Goal: Check status: Check status

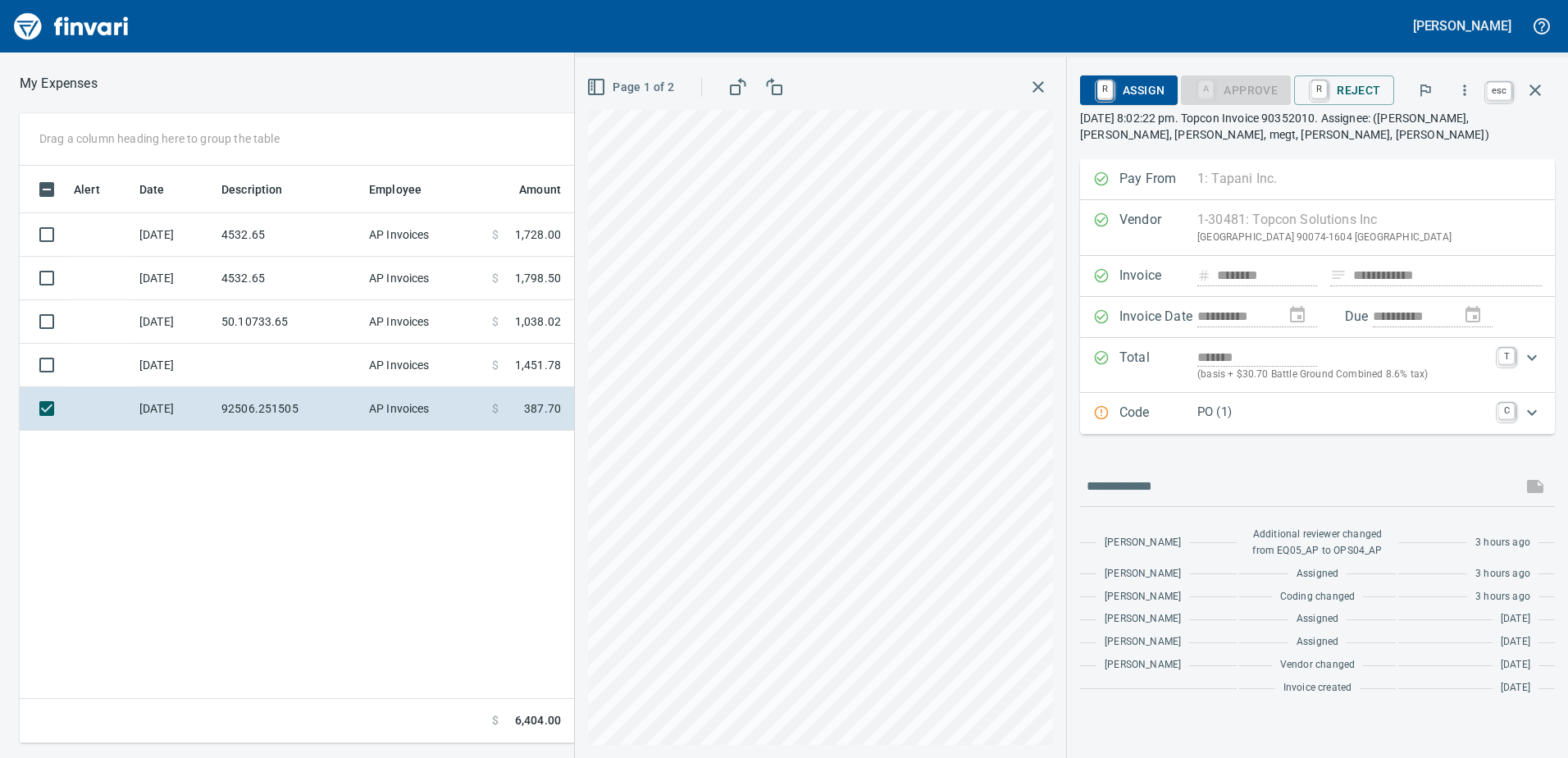
scroll to position [2, 2]
click at [1539, 87] on icon "button" at bounding box center [1535, 90] width 11 height 11
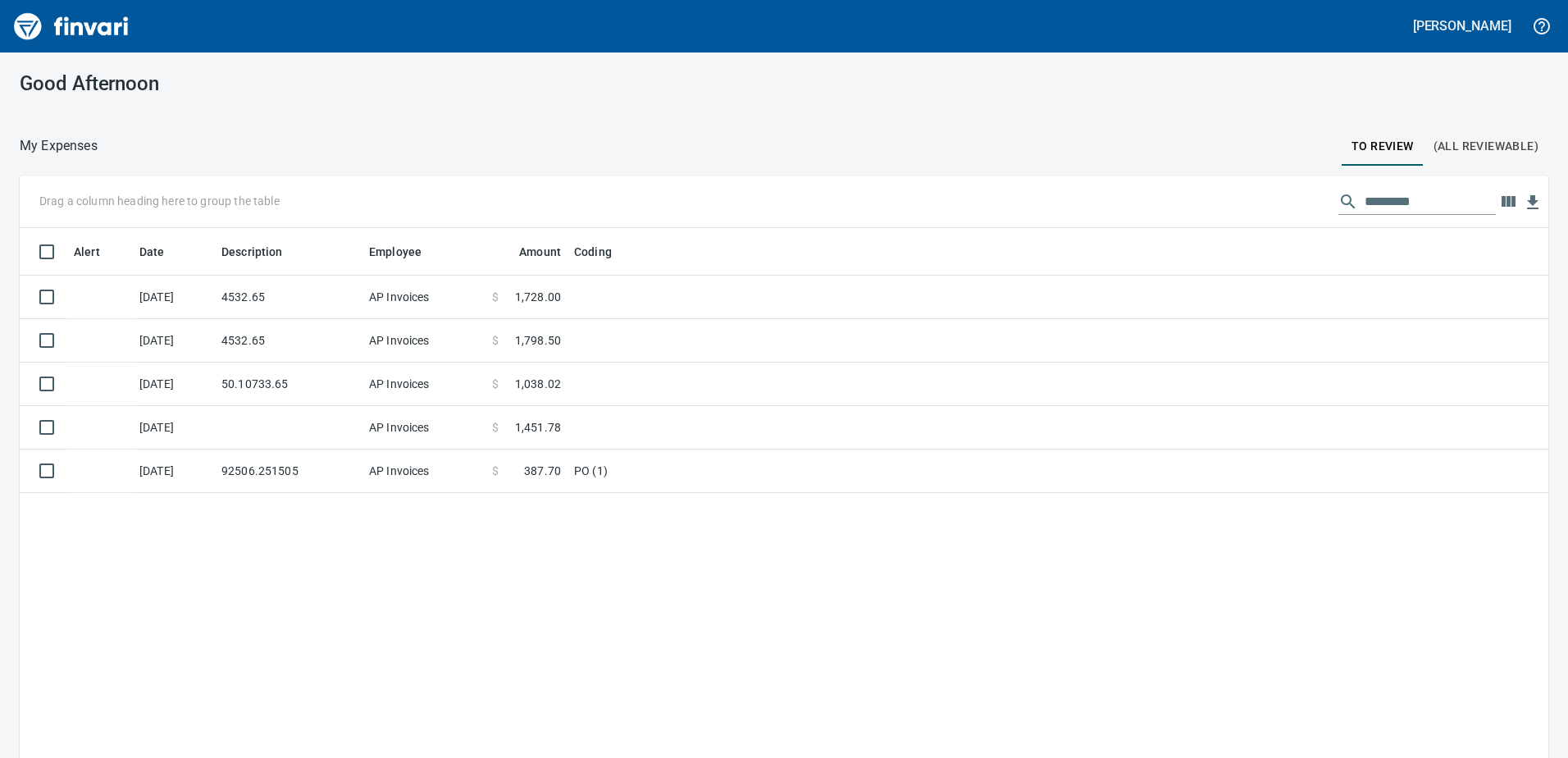
scroll to position [2, 2]
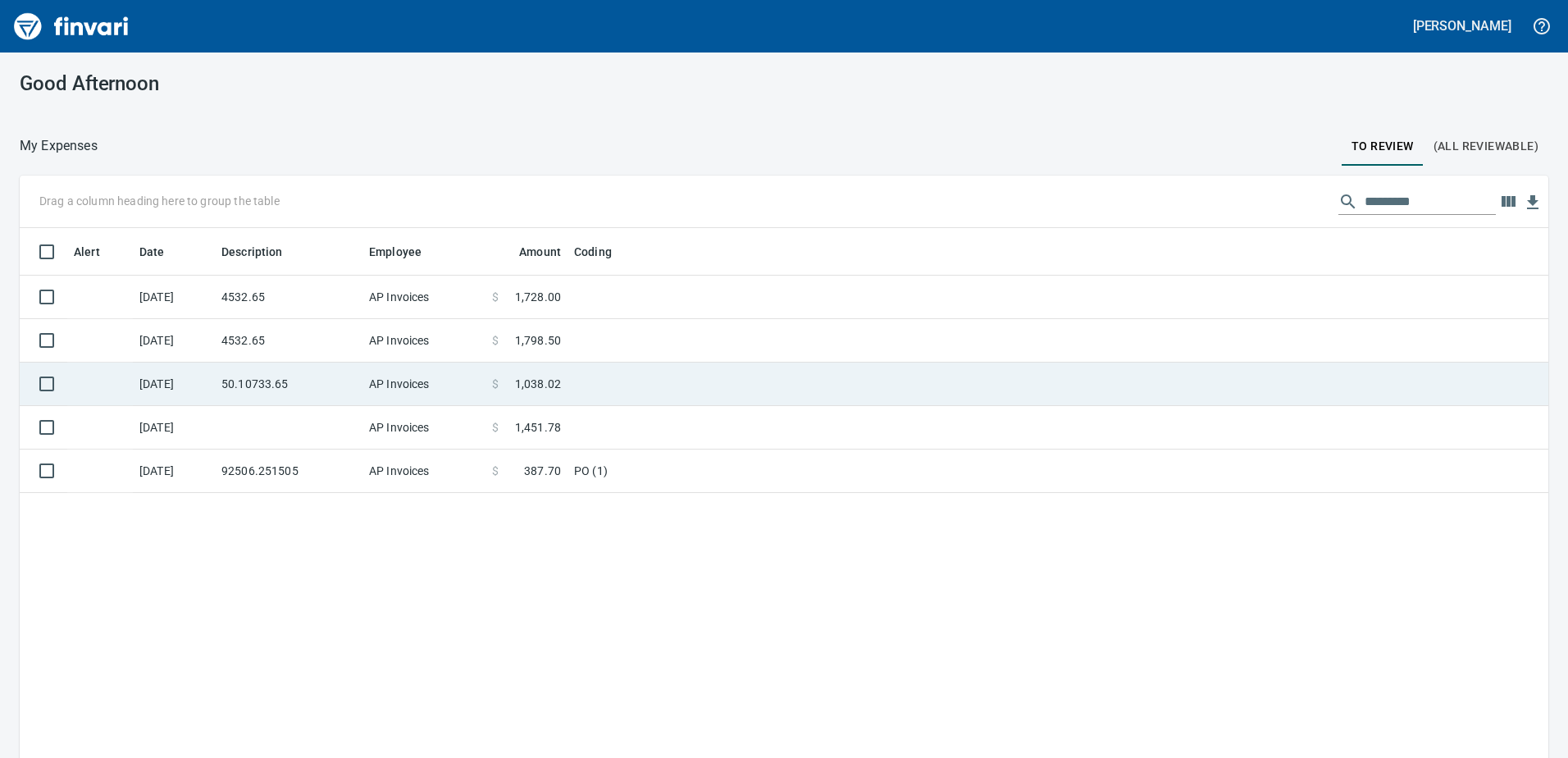
drag, startPoint x: 631, startPoint y: 308, endPoint x: 623, endPoint y: 331, distance: 24.4
click at [631, 308] on td at bounding box center [772, 297] width 410 height 44
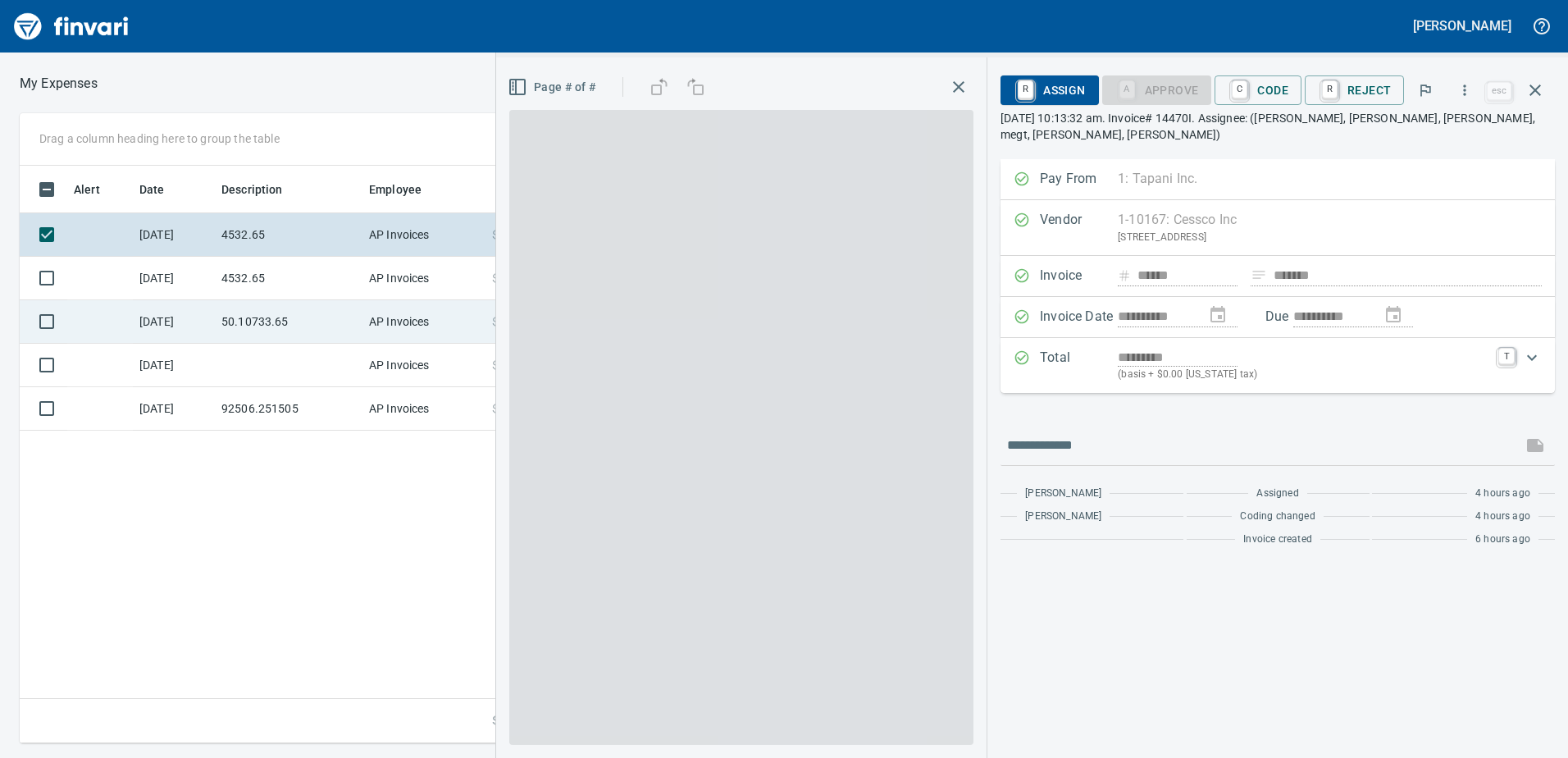
scroll to position [565, 1106]
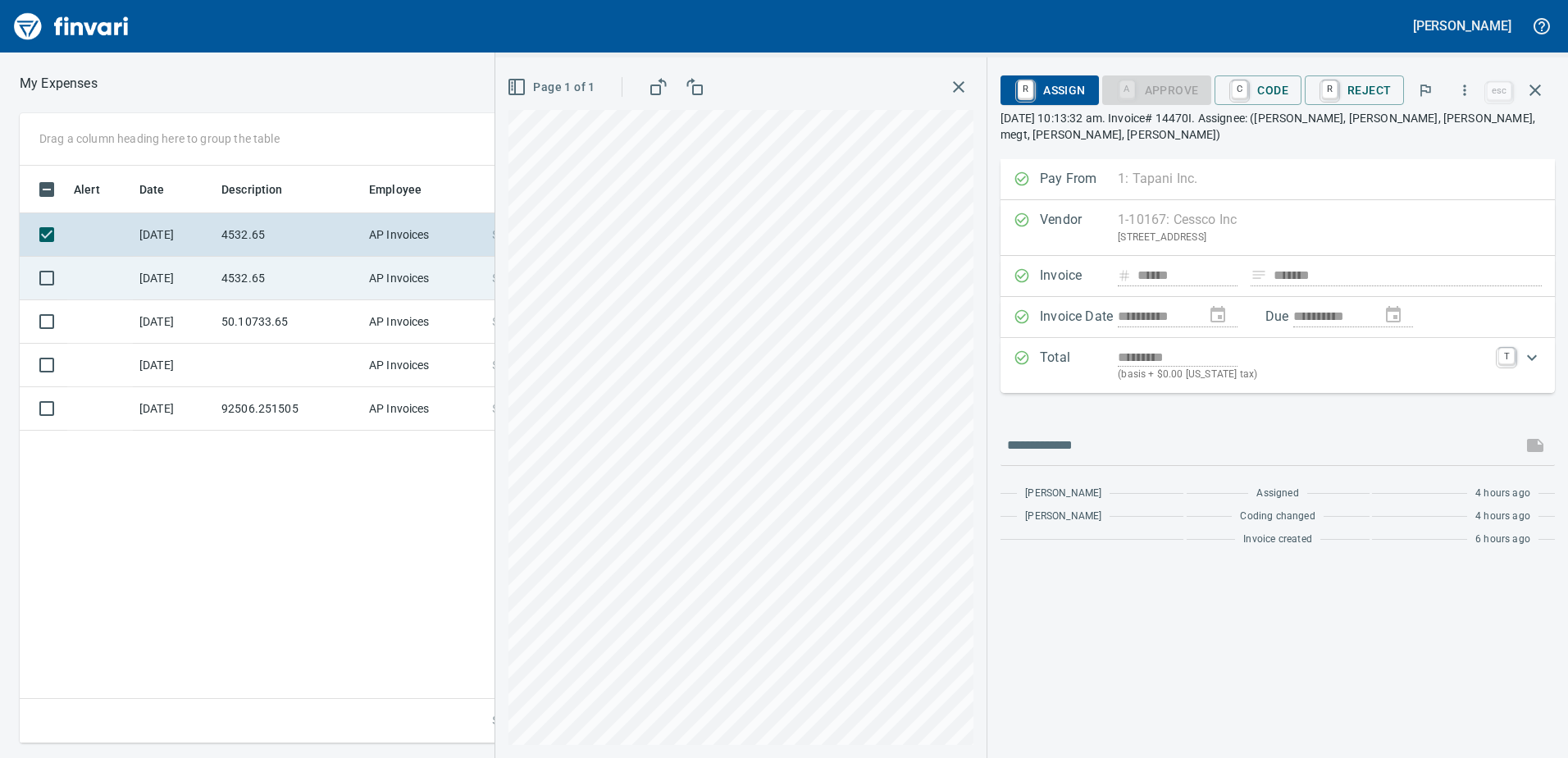
click at [327, 279] on td "4532.65" at bounding box center [289, 278] width 148 height 44
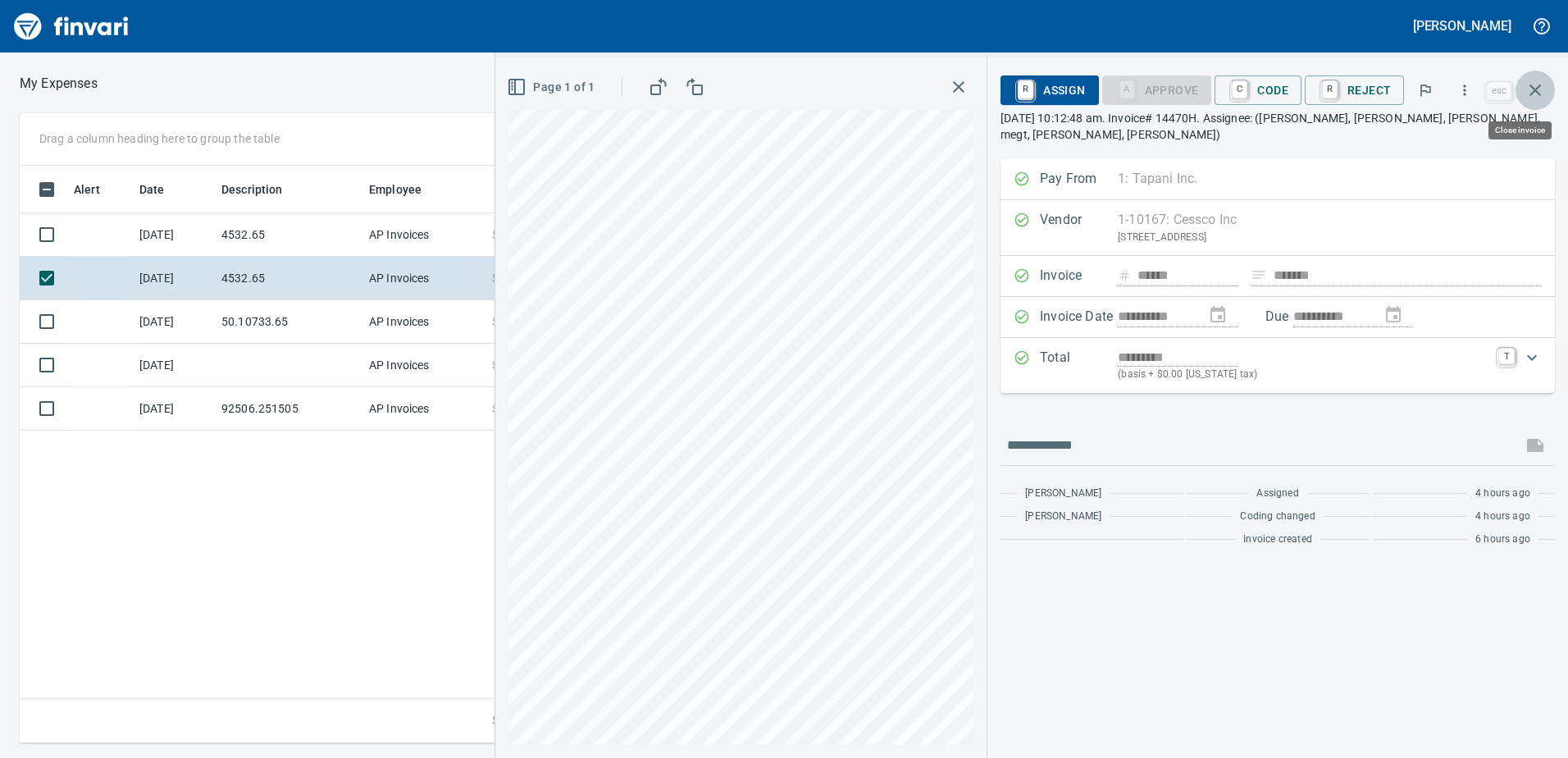
click at [1523, 82] on button "button" at bounding box center [1536, 90] width 39 height 39
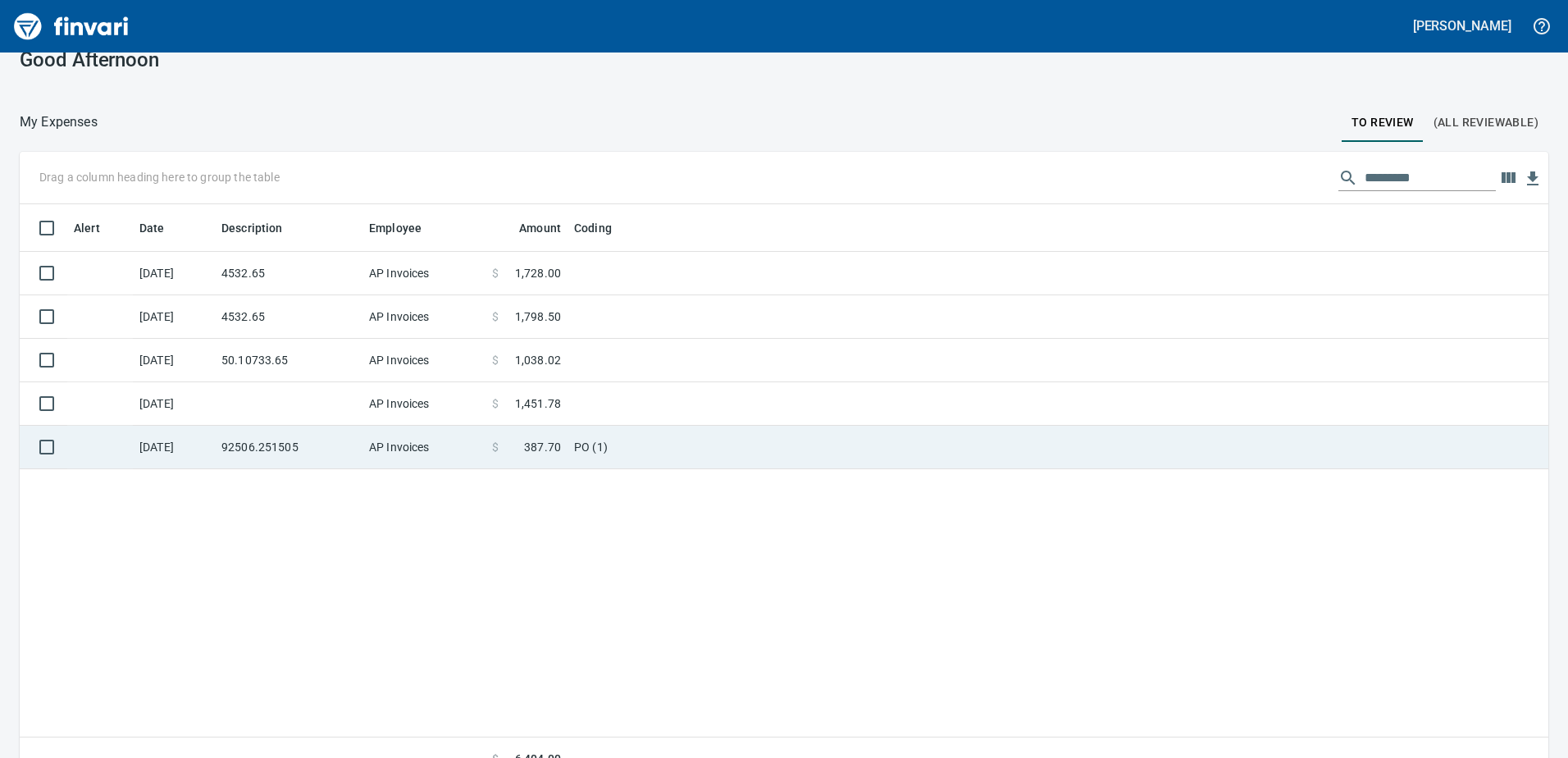
scroll to position [48, 0]
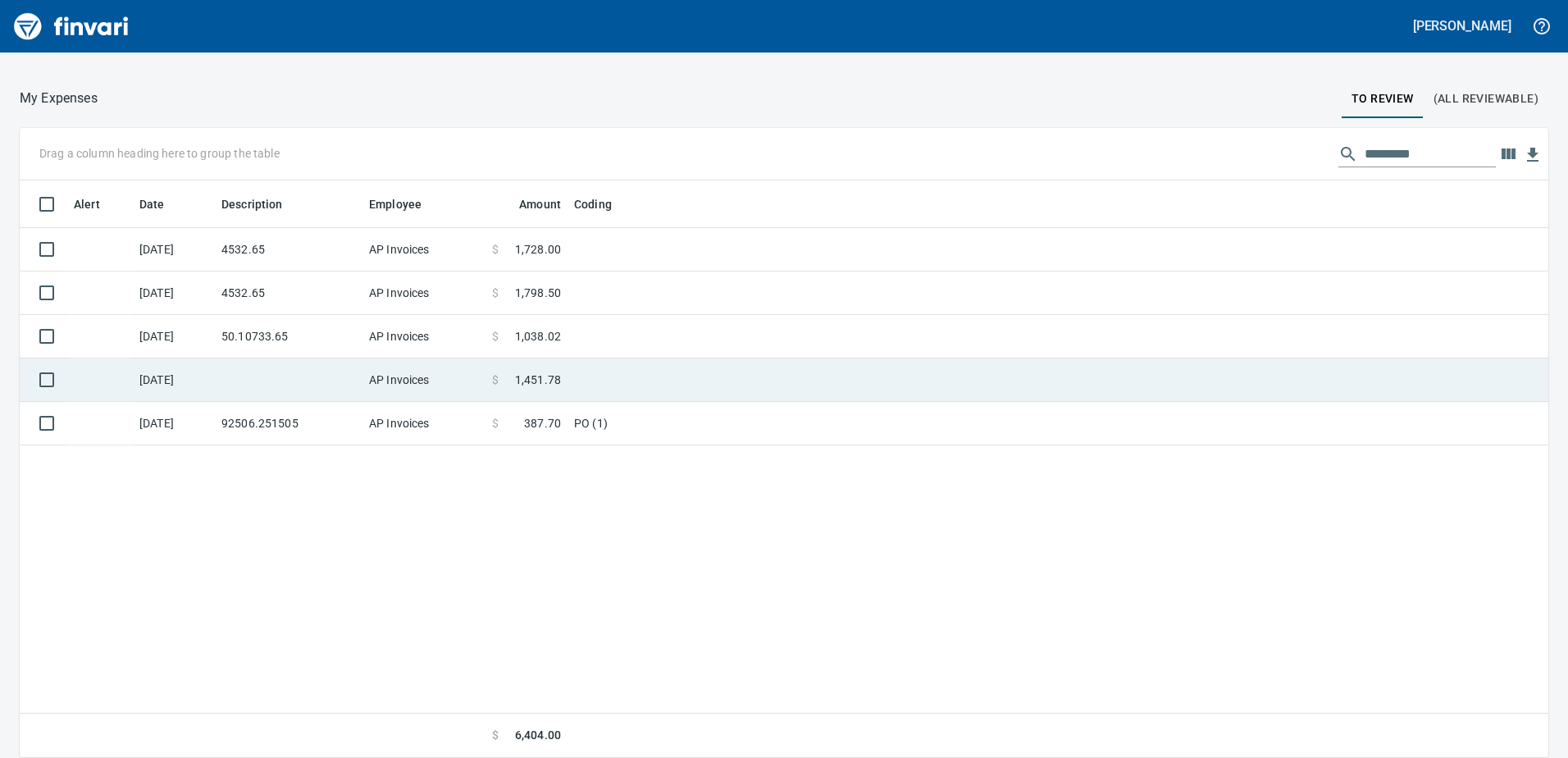
click at [260, 398] on td at bounding box center [289, 380] width 148 height 44
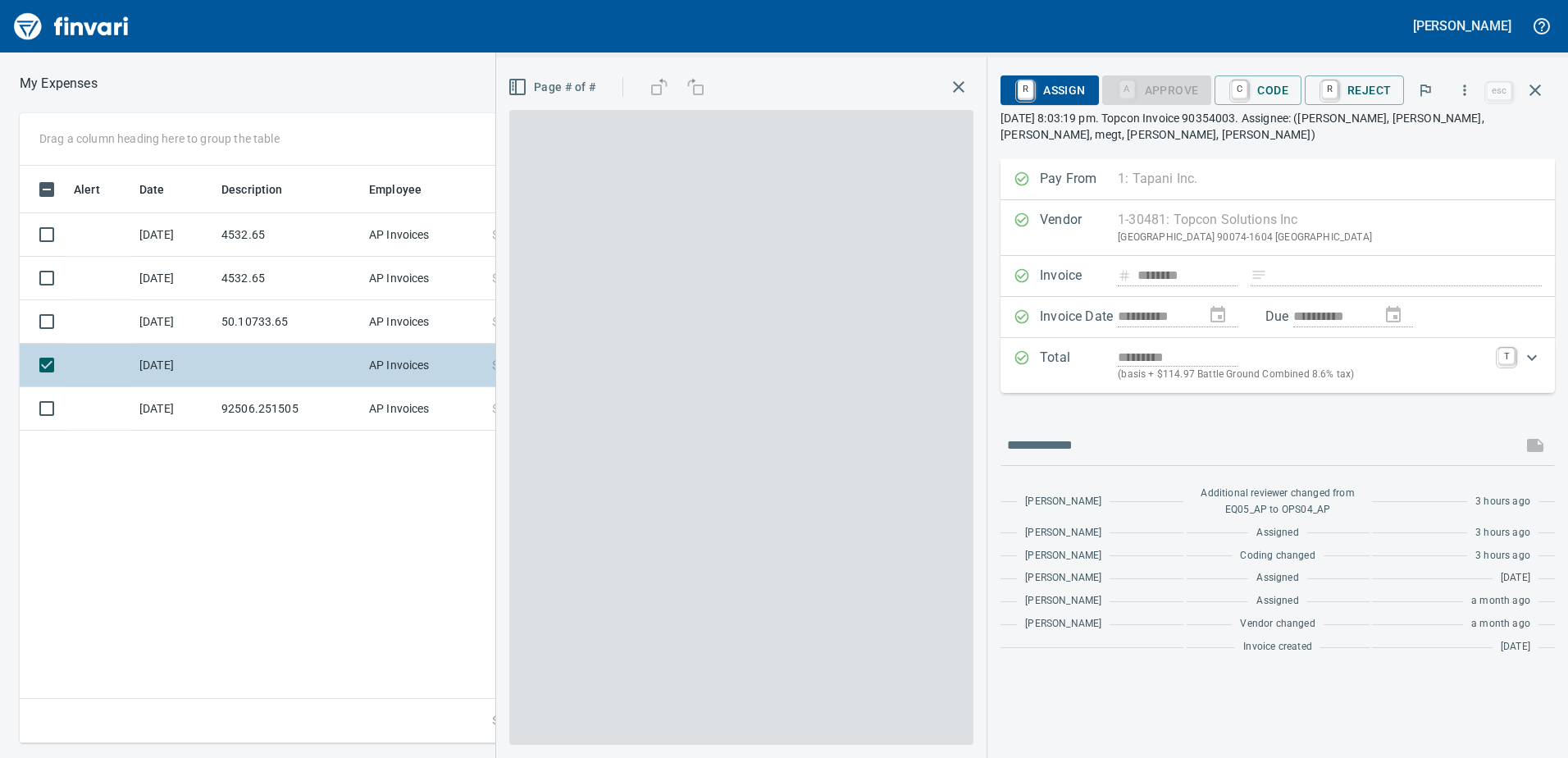
scroll to position [2, 2]
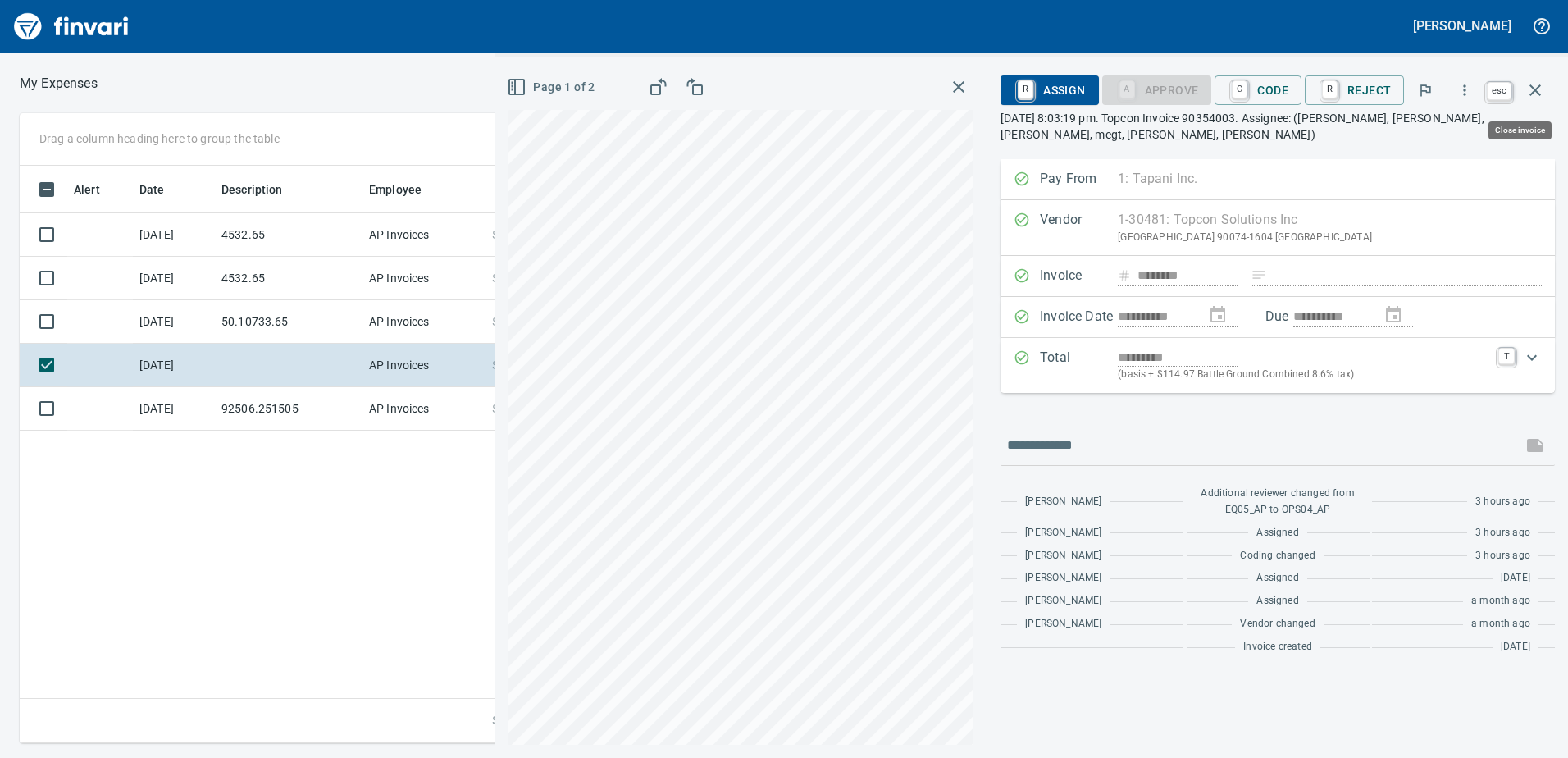
click at [1534, 83] on icon "button" at bounding box center [1535, 90] width 20 height 20
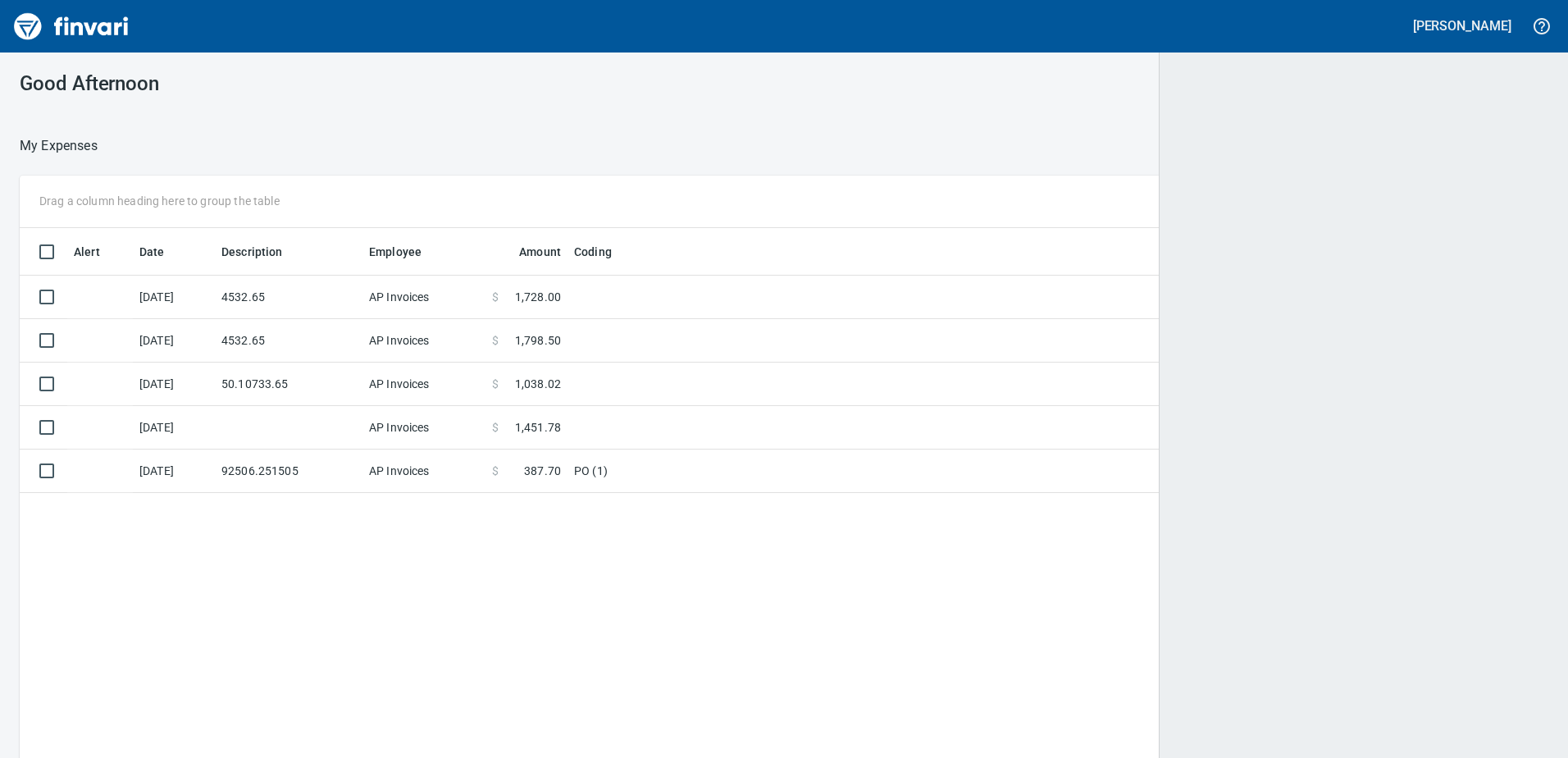
scroll to position [2, 2]
